Goal: Information Seeking & Learning: Learn about a topic

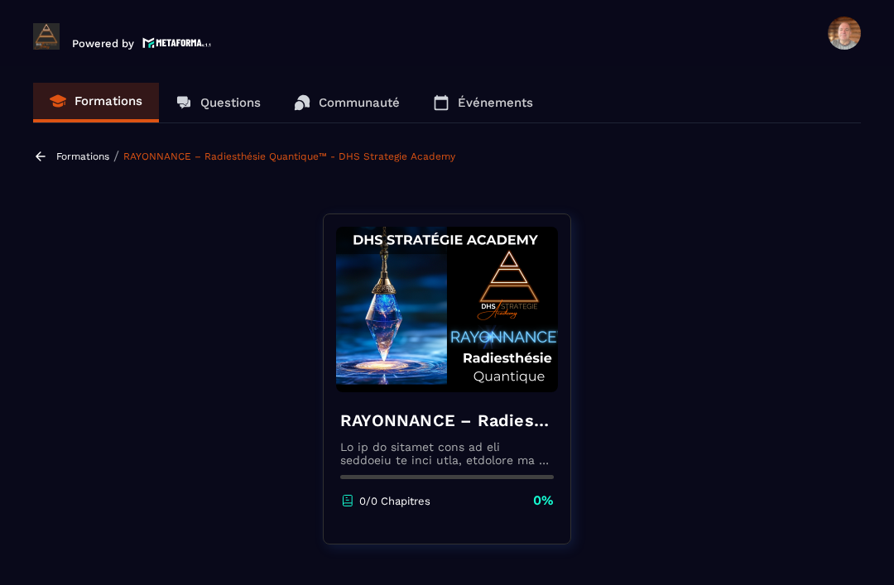
click at [60, 151] on p "Formations" at bounding box center [82, 157] width 53 height 12
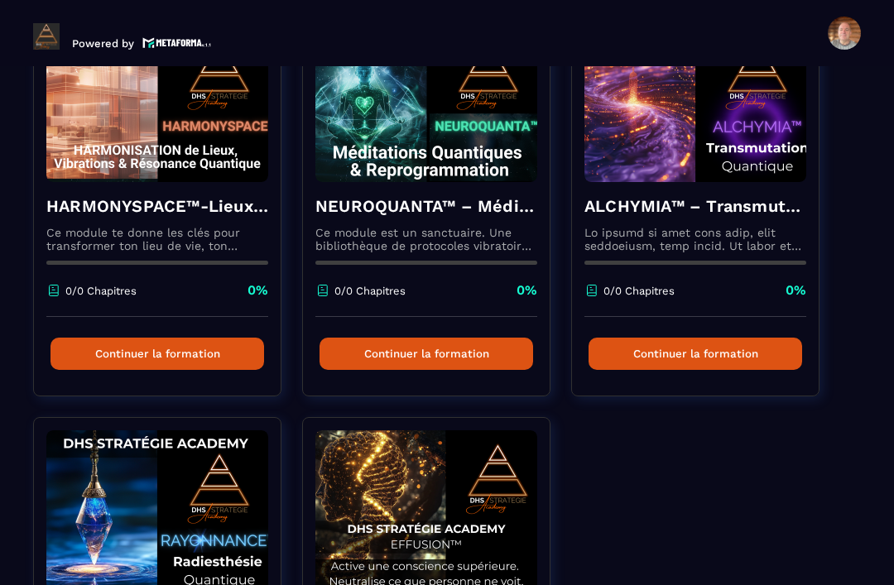
scroll to position [614, 0]
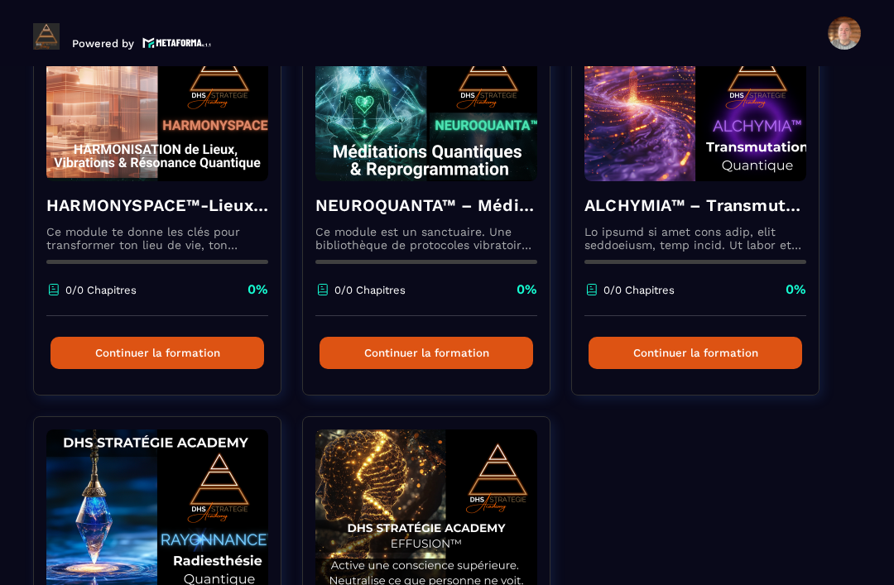
click at [472, 525] on img at bounding box center [426, 511] width 222 height 165
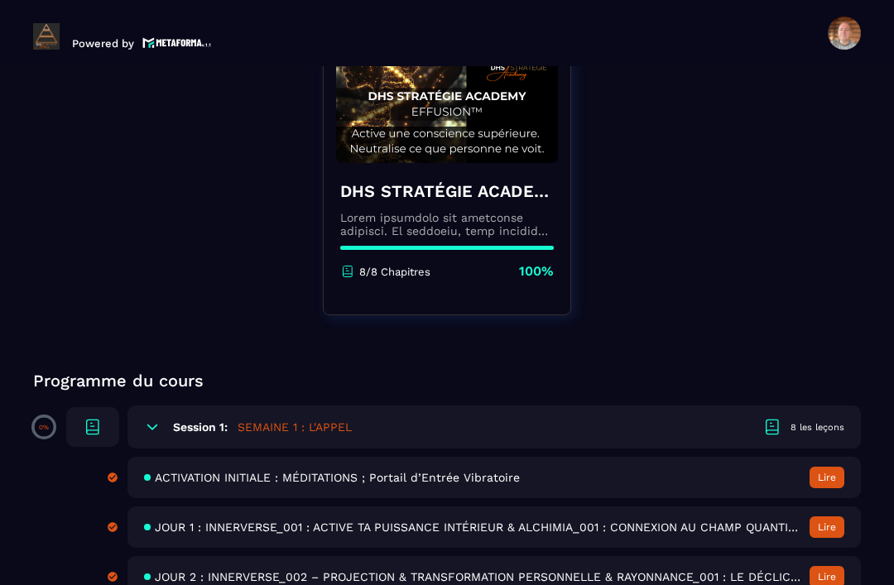
scroll to position [227, 0]
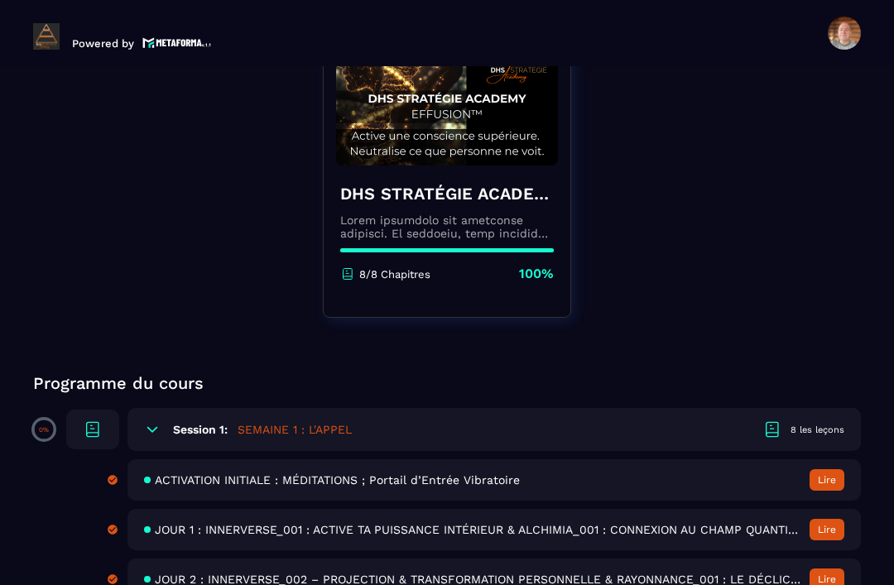
click at [509, 473] on span "ACTIVATION INITIALE : MÉDITATIONS ; Portail d’Entrée Vibratoire" at bounding box center [337, 479] width 365 height 13
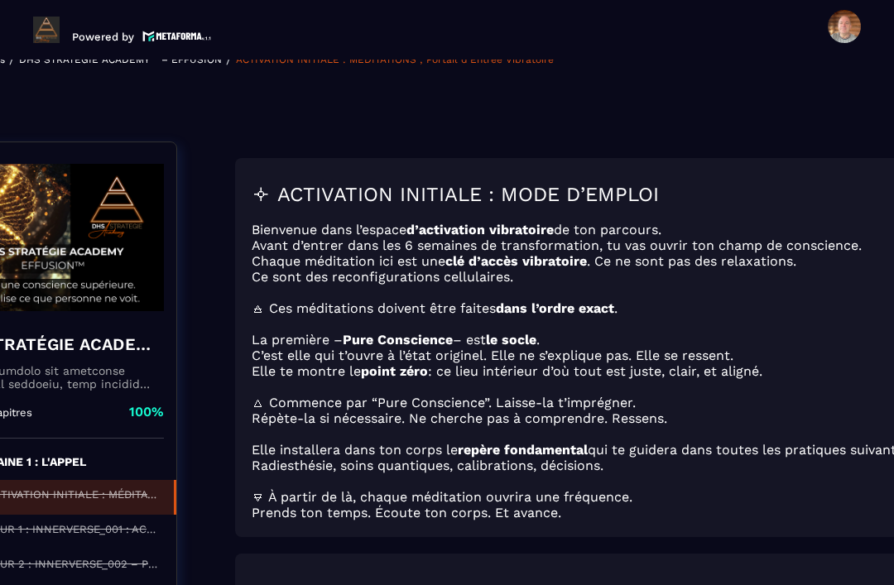
scroll to position [172, 328]
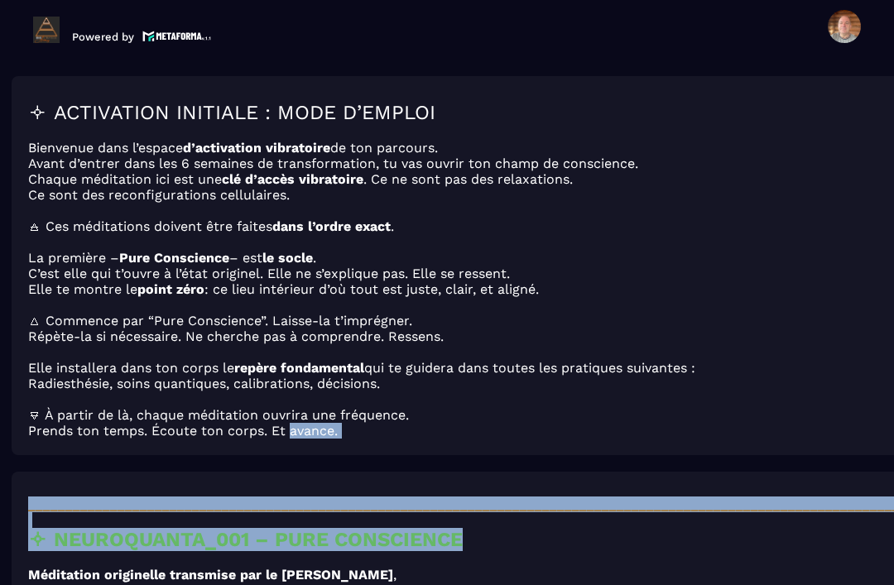
click at [564, 582] on p "cette exploration n’est pas un simple voyage." at bounding box center [471, 590] width 886 height 16
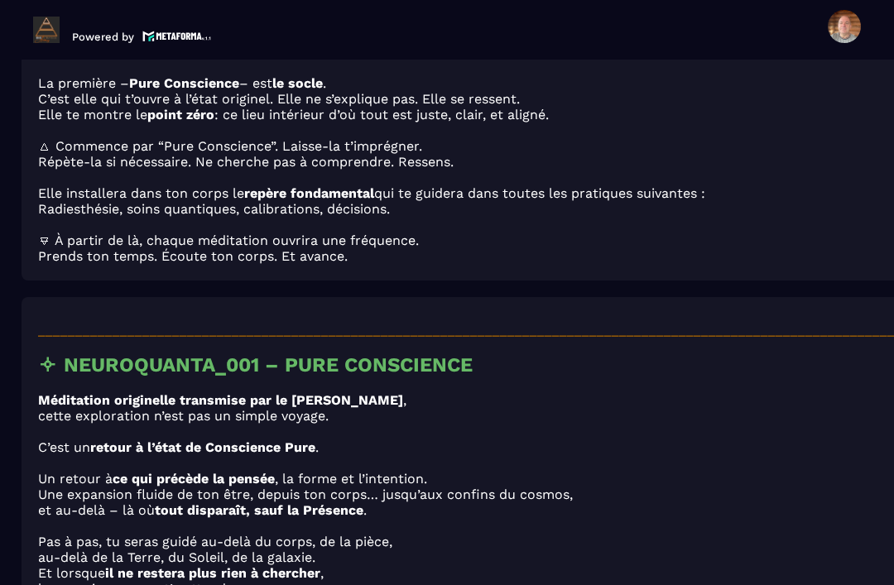
scroll to position [346, 318]
